Goal: Information Seeking & Learning: Learn about a topic

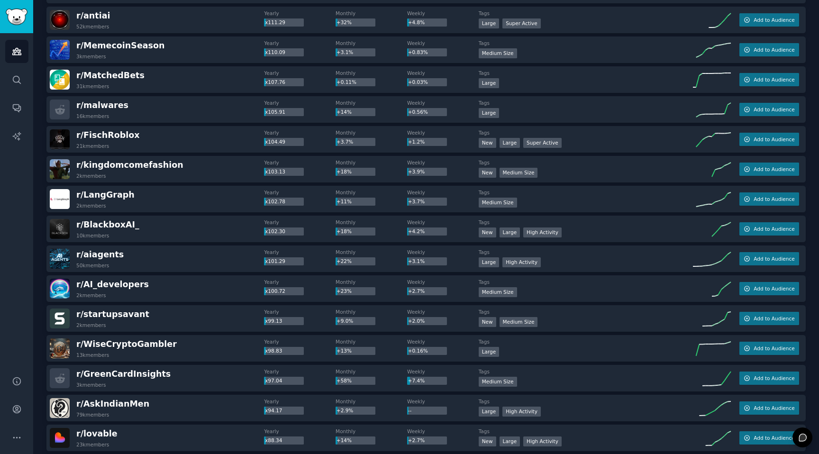
scroll to position [1110, 0]
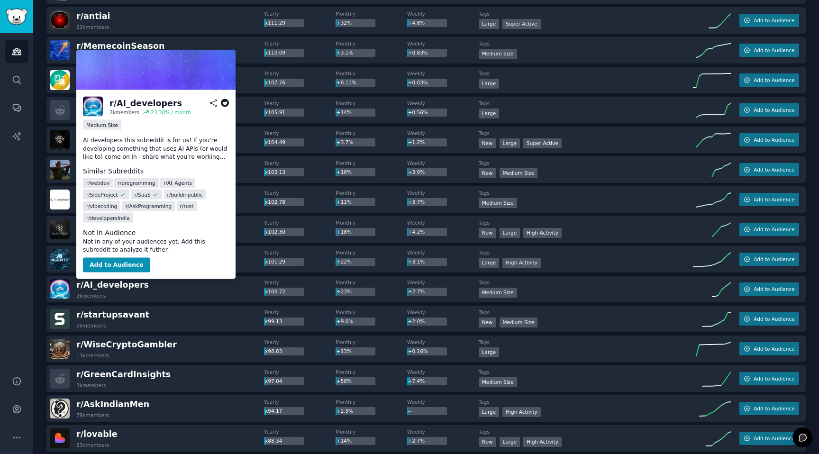
click at [226, 103] on icon at bounding box center [225, 103] width 9 height 9
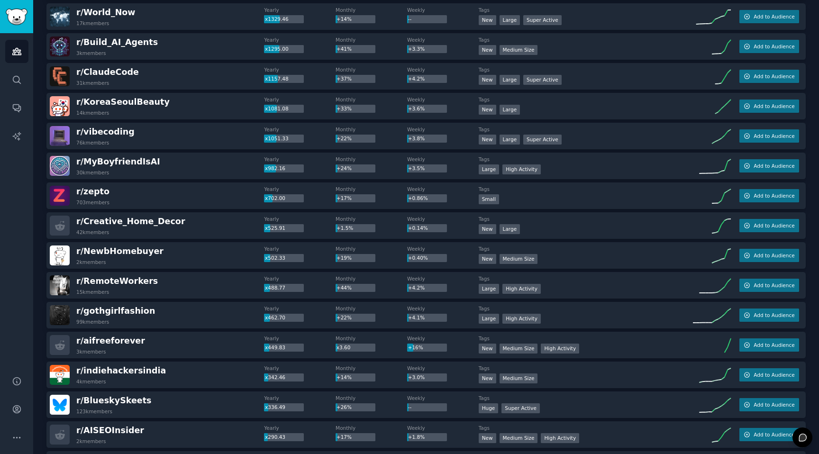
scroll to position [0, 0]
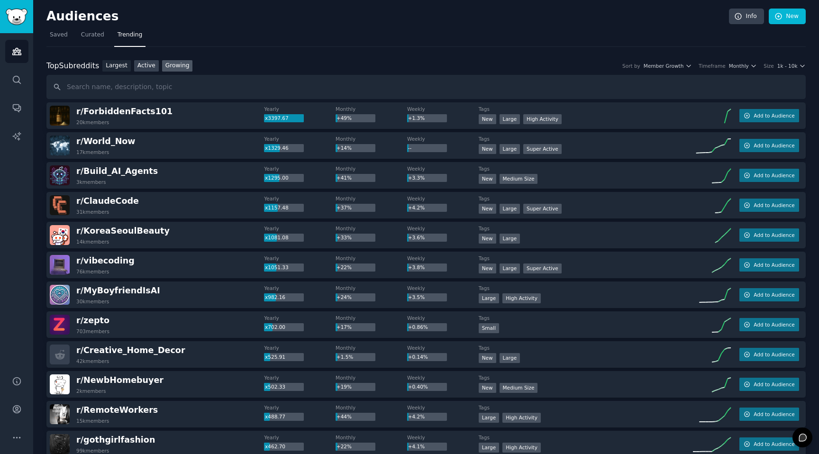
click at [142, 67] on link "Active" at bounding box center [146, 66] width 25 height 12
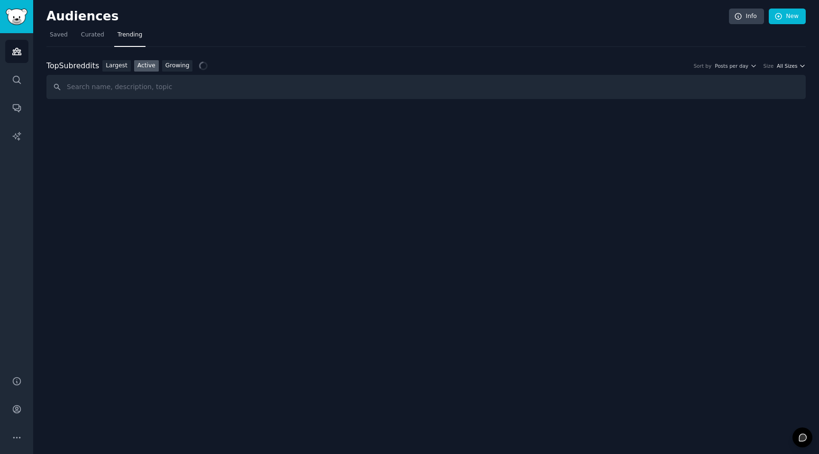
click at [790, 68] on span "All Sizes" at bounding box center [787, 66] width 20 height 7
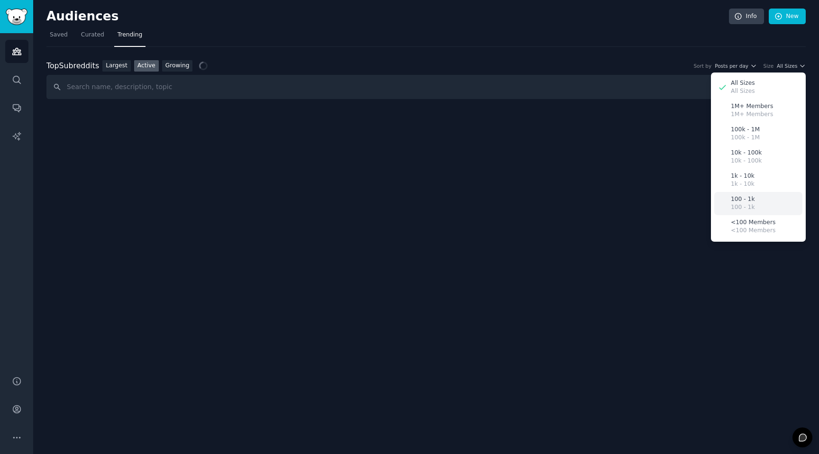
click at [757, 198] on div "100 - 1k 100 - 1k" at bounding box center [758, 203] width 88 height 23
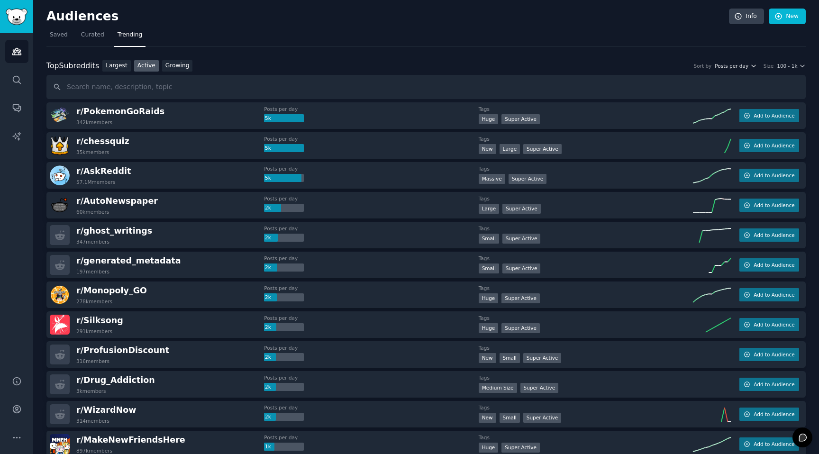
click at [737, 66] on span "Posts per day" at bounding box center [732, 66] width 34 height 7
click at [727, 60] on div "Top Subreddits Top Subreddits Largest Active Growing Sort by Posts per day Post…" at bounding box center [425, 66] width 759 height 12
click at [784, 64] on span "100 - 1k" at bounding box center [787, 66] width 20 height 7
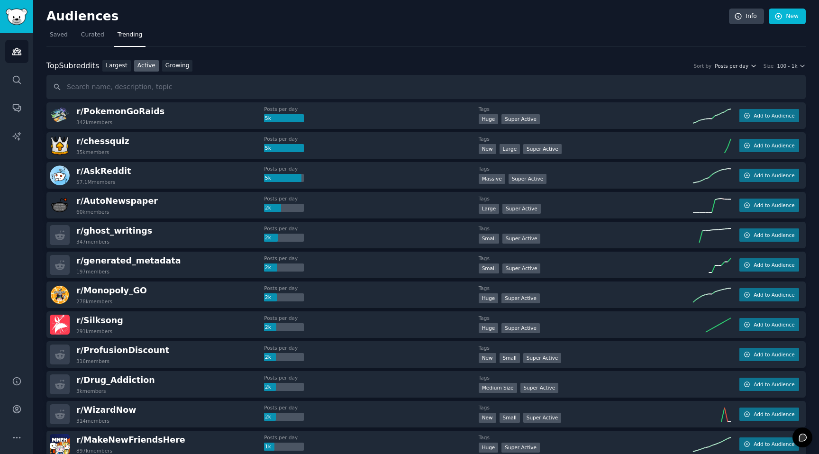
click at [726, 63] on span "Posts per day" at bounding box center [732, 66] width 34 height 7
click at [596, 63] on div "Top Subreddits Top Subreddits Largest Active Growing Sort by Posts per day Post…" at bounding box center [425, 66] width 759 height 12
click at [181, 66] on link "Growing" at bounding box center [177, 66] width 31 height 12
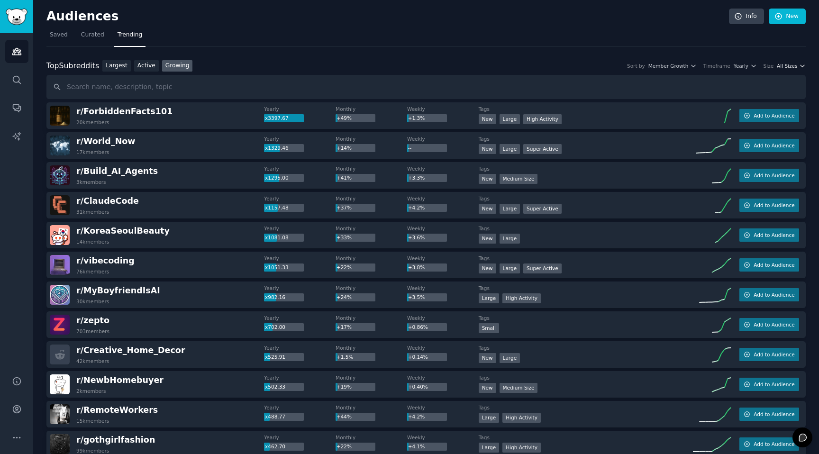
click at [779, 65] on span "All Sizes" at bounding box center [787, 66] width 20 height 7
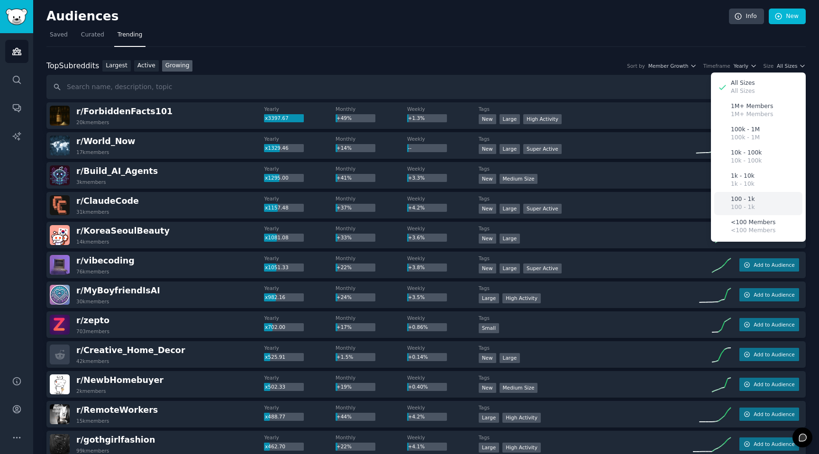
click at [739, 197] on p "100 - 1k" at bounding box center [743, 199] width 24 height 9
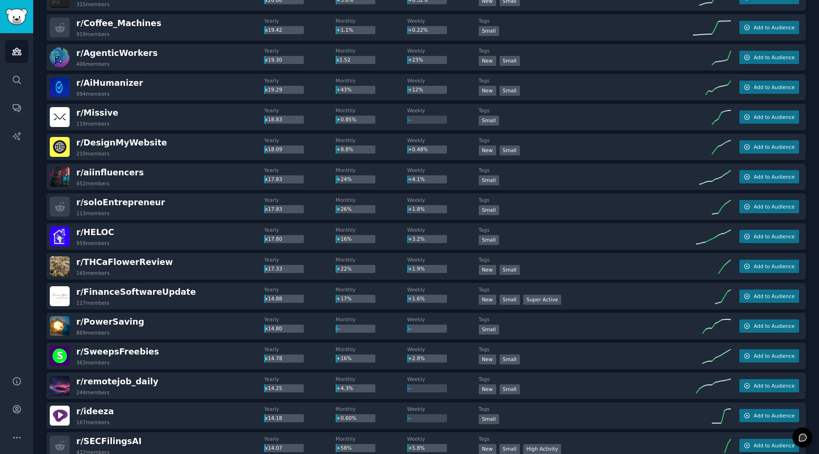
scroll to position [1075, 0]
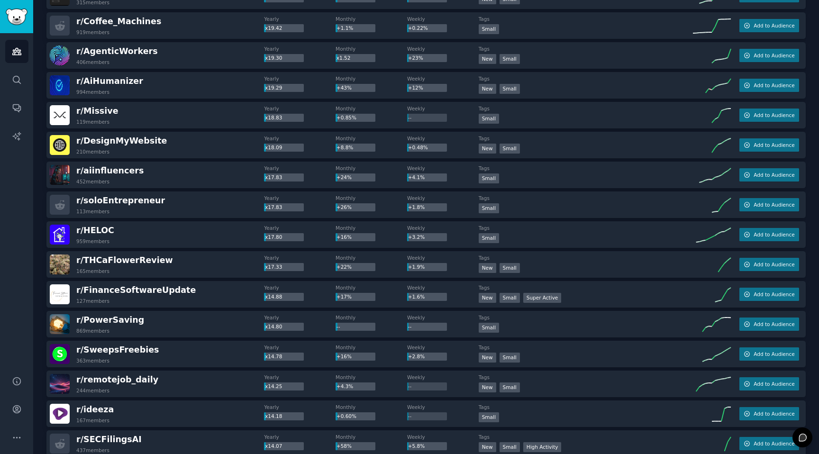
click at [17, 198] on div "Audiences Search Conversations AI Reports" at bounding box center [16, 198] width 33 height 331
click at [123, 199] on span "r/ soloEntrepreneur" at bounding box center [120, 200] width 89 height 9
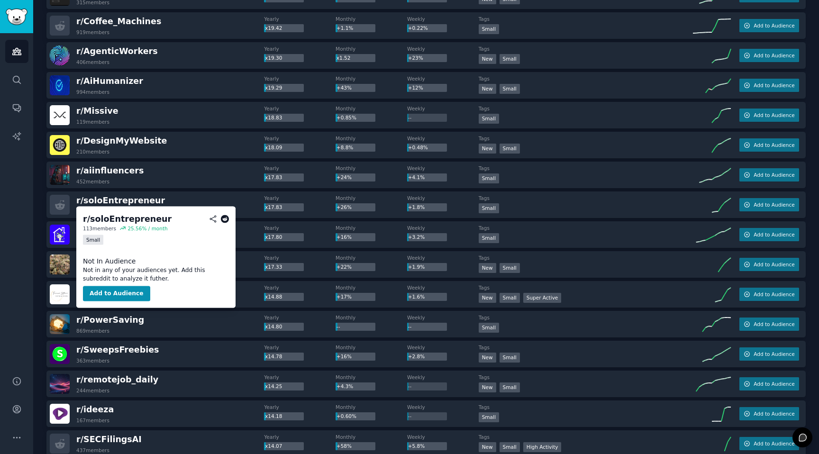
click at [225, 220] on icon at bounding box center [225, 219] width 9 height 9
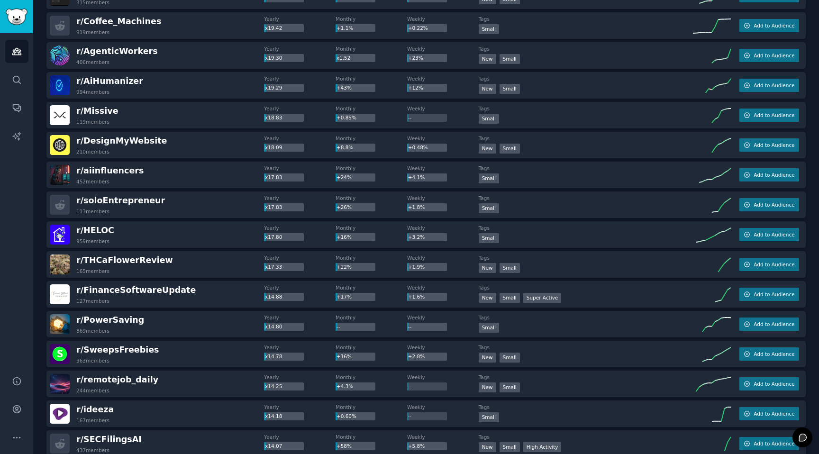
click at [20, 260] on div "Audiences Search Conversations AI Reports" at bounding box center [16, 198] width 33 height 331
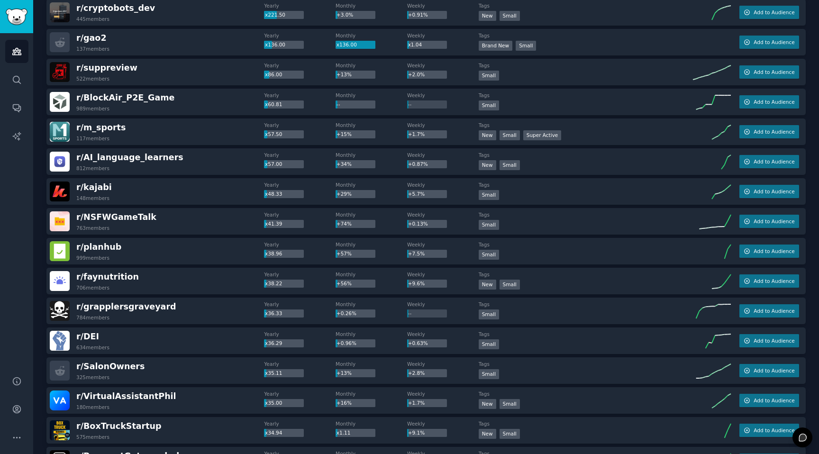
scroll to position [0, 0]
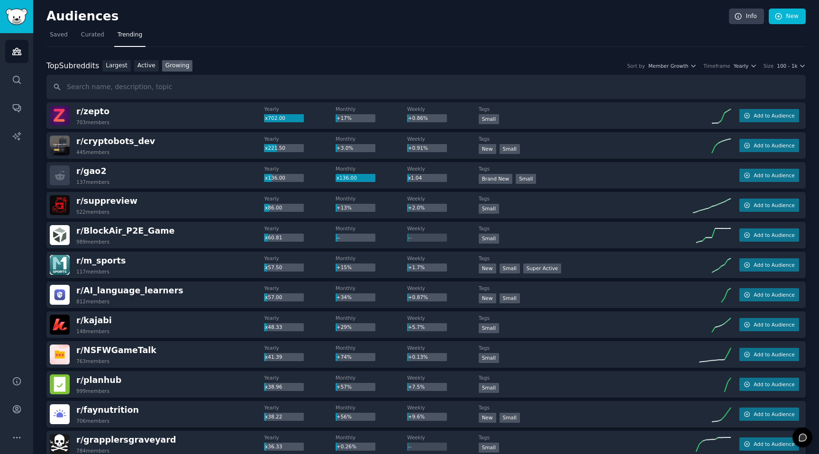
click at [298, 40] on nav "Saved Curated Trending" at bounding box center [425, 36] width 759 height 19
click at [189, 28] on nav "Saved Curated Trending" at bounding box center [425, 36] width 759 height 19
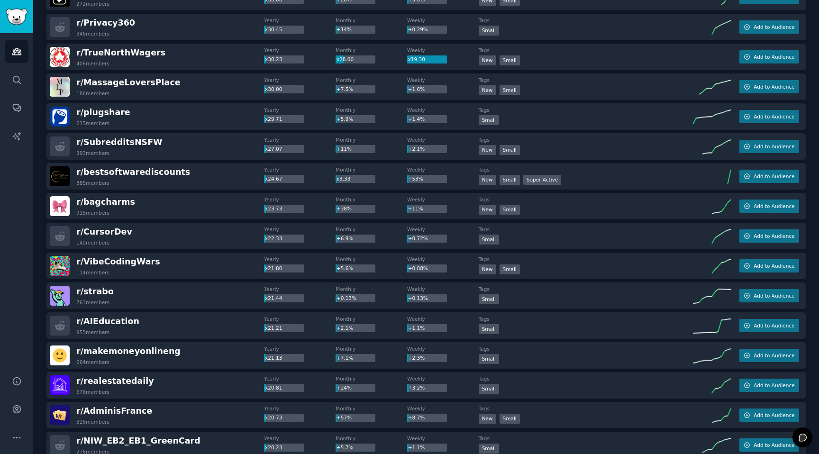
scroll to position [597, 0]
